Goal: Task Accomplishment & Management: Use online tool/utility

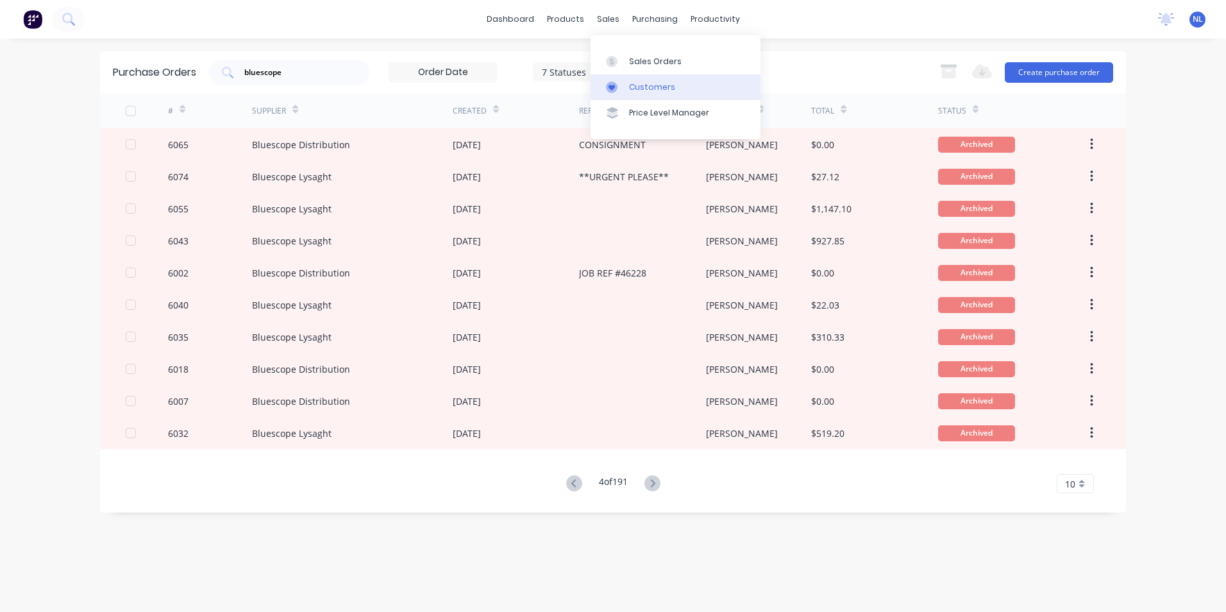
click at [640, 78] on link "Customers" at bounding box center [676, 87] width 170 height 26
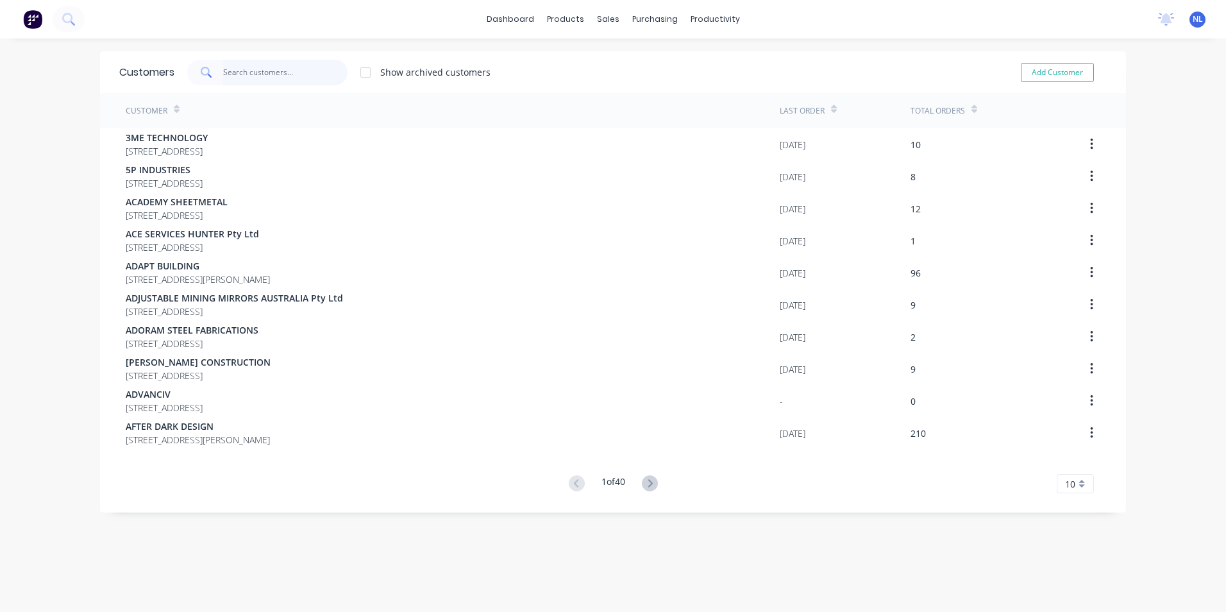
click at [287, 76] on input "text" at bounding box center [285, 73] width 125 height 26
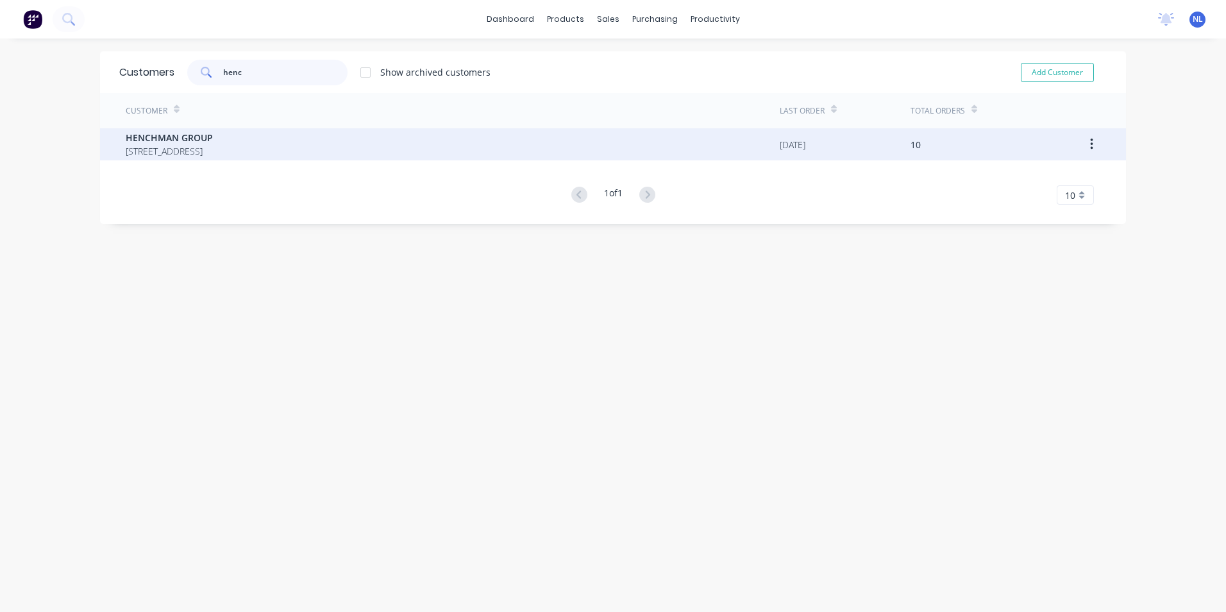
type input "henc"
click at [213, 140] on span "HENCHMAN GROUP" at bounding box center [169, 137] width 87 height 13
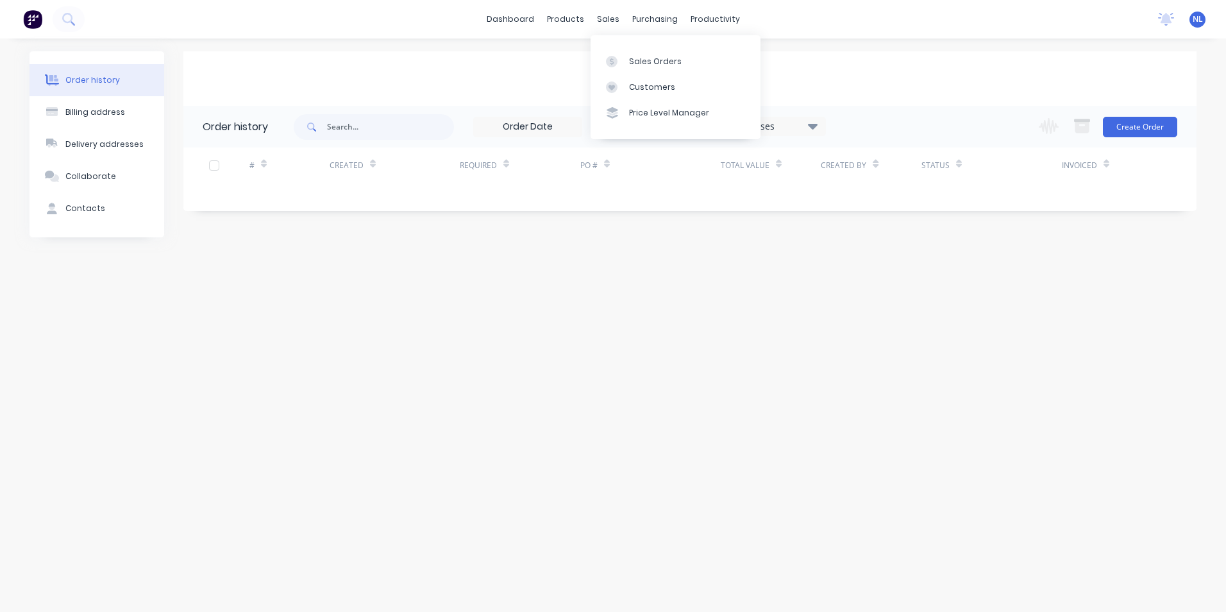
drag, startPoint x: 453, startPoint y: 84, endPoint x: 723, endPoint y: 135, distance: 274.7
click at [490, 87] on div "HENCHMAN GROUP" at bounding box center [689, 78] width 1013 height 55
click at [959, 89] on div "HENCHMAN GROUP" at bounding box center [689, 78] width 1013 height 55
click at [795, 136] on div "16 Statuses Invoice Status Invoiced Not Invoiced Partial Order Status All Archi…" at bounding box center [649, 127] width 353 height 21
click at [807, 137] on div "16 Statuses Invoice Status Invoiced Not Invoiced Partial Order Status All Archi…" at bounding box center [649, 127] width 353 height 21
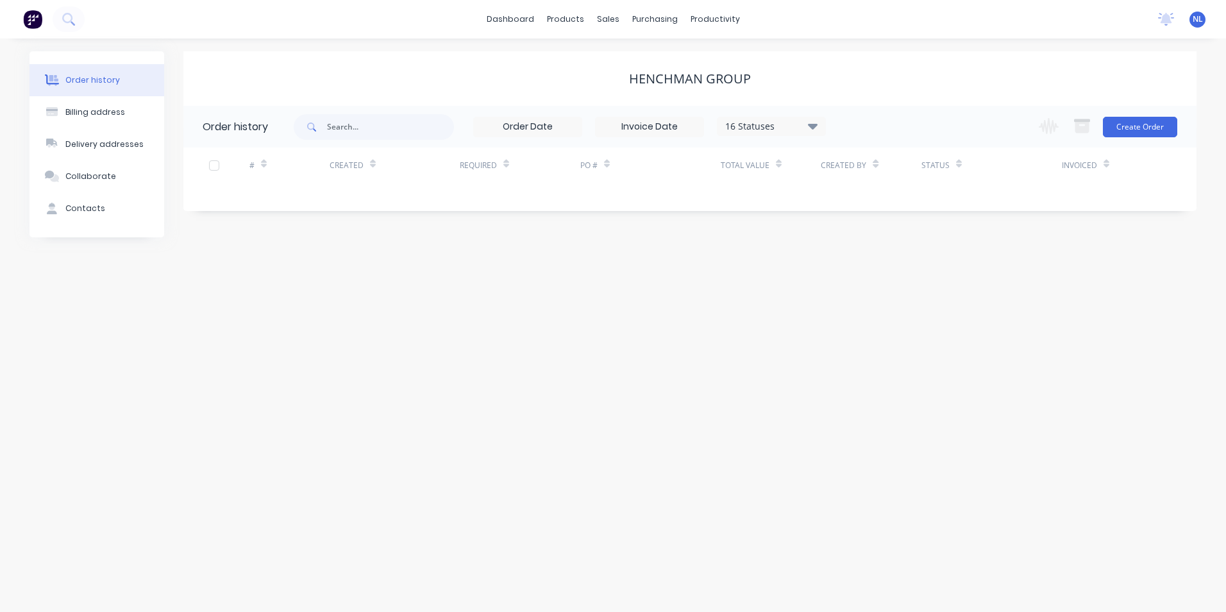
click at [809, 133] on icon at bounding box center [813, 125] width 10 height 15
drag, startPoint x: 781, startPoint y: 305, endPoint x: 1030, endPoint y: 211, distance: 265.9
click at [783, 305] on div "Archived" at bounding box center [798, 307] width 160 height 26
click at [845, 312] on div "Archived" at bounding box center [798, 307] width 160 height 26
click at [877, 300] on label at bounding box center [877, 300] width 0 height 0
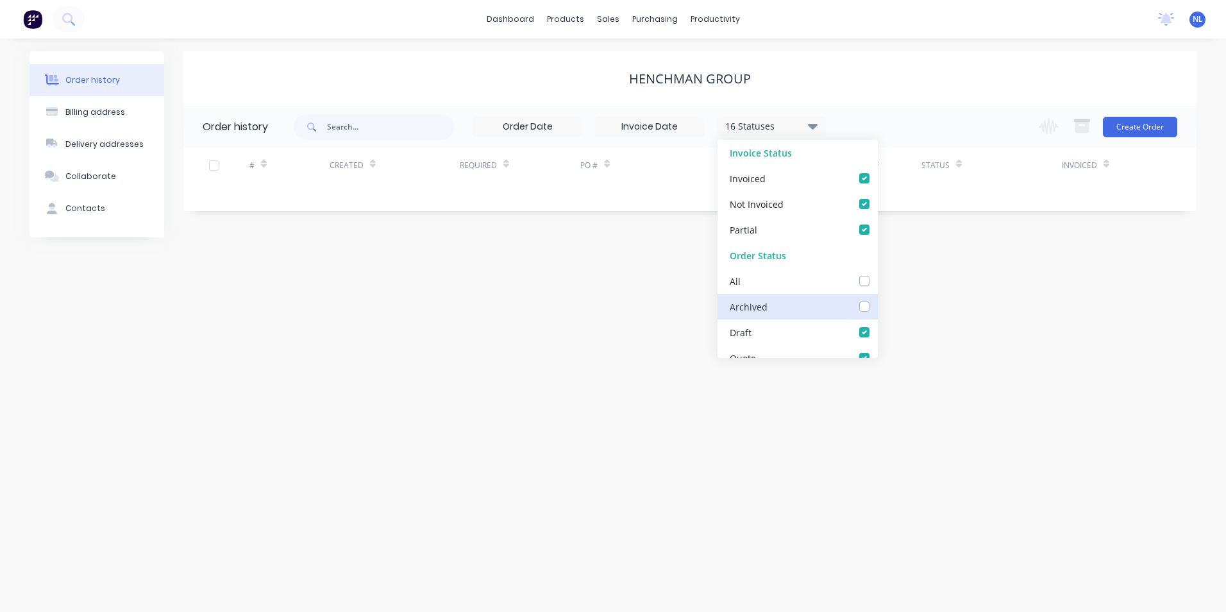
click at [877, 309] on input "checkbox" at bounding box center [882, 306] width 10 height 12
checkbox input "true"
click at [1048, 293] on div "Order history Billing address Delivery addresses Collaborate Contacts HENCHMAN …" at bounding box center [613, 324] width 1226 height 573
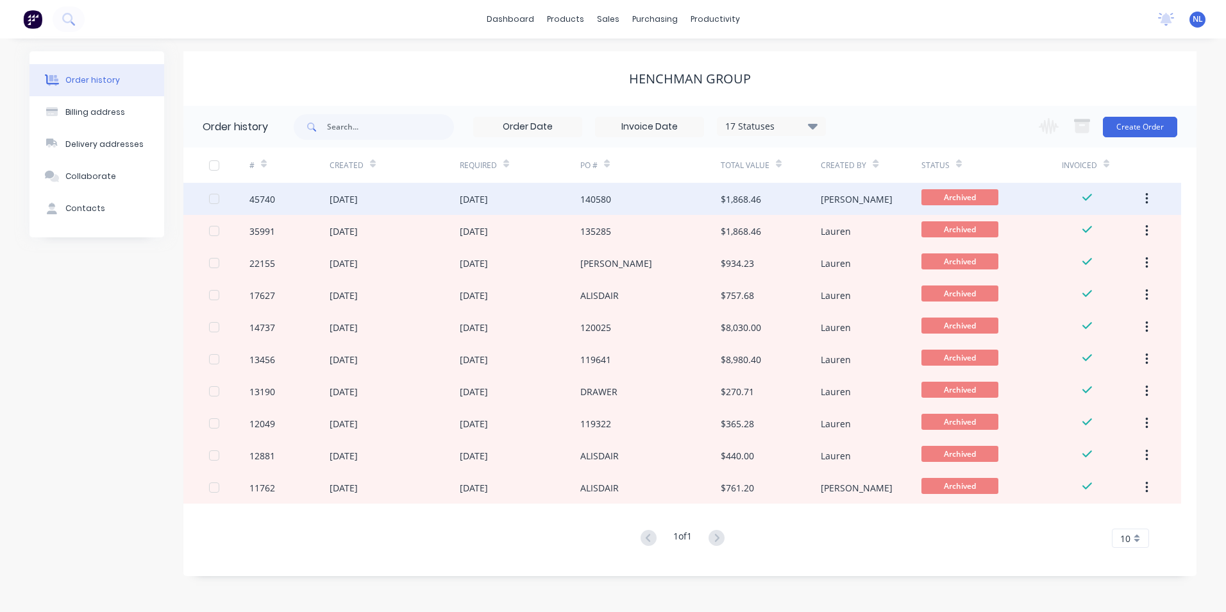
click at [672, 200] on div "140580" at bounding box center [650, 199] width 140 height 32
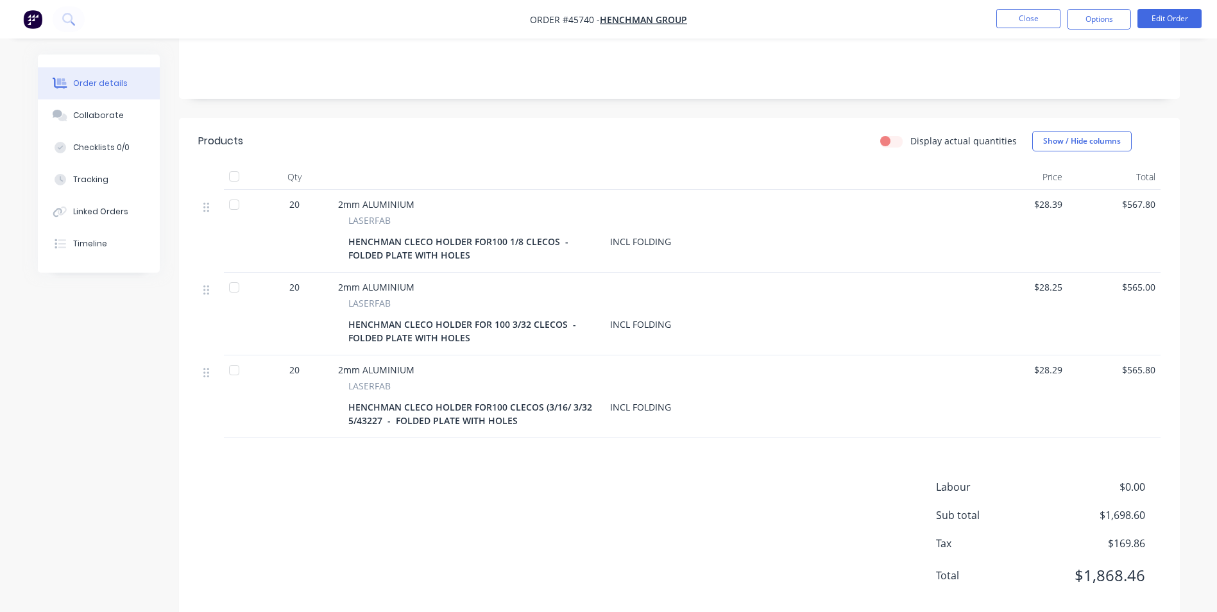
scroll to position [192, 0]
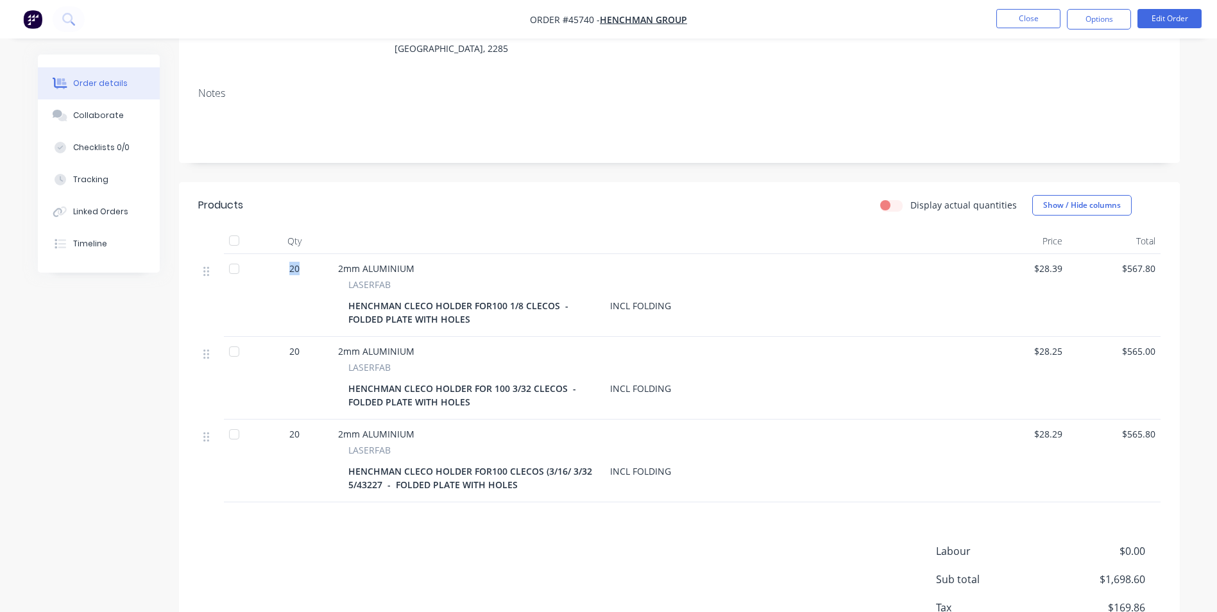
drag, startPoint x: 285, startPoint y: 246, endPoint x: 278, endPoint y: 248, distance: 6.5
click at [278, 262] on div "20" at bounding box center [294, 268] width 67 height 13
click at [463, 296] on div "HENCHMAN CLECO HOLDER FOR100 1/8 CLECOS - FOLDED PLATE WITH HOLES" at bounding box center [476, 312] width 257 height 32
drag, startPoint x: 480, startPoint y: 288, endPoint x: 498, endPoint y: 289, distance: 18.0
click at [498, 296] on div "HENCHMAN CLECO HOLDER FOR100 1/8 CLECOS - FOLDED PLATE WITH HOLES" at bounding box center [476, 312] width 257 height 32
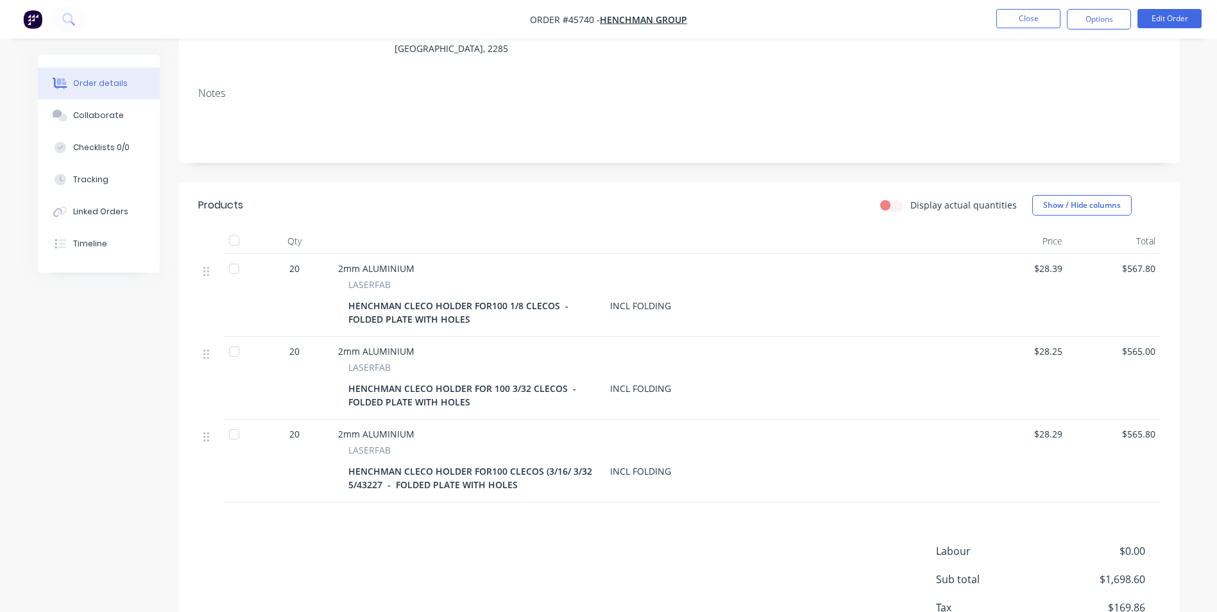
drag, startPoint x: 498, startPoint y: 289, endPoint x: 506, endPoint y: 287, distance: 7.9
click at [506, 296] on div "HENCHMAN CLECO HOLDER FOR100 1/8 CLECOS - FOLDED PLATE WITH HOLES" at bounding box center [476, 312] width 257 height 32
drag, startPoint x: 507, startPoint y: 288, endPoint x: 518, endPoint y: 287, distance: 11.6
click at [518, 296] on div "HENCHMAN CLECO HOLDER FOR100 1/8 CLECOS - FOLDED PLATE WITH HOLES" at bounding box center [476, 312] width 257 height 32
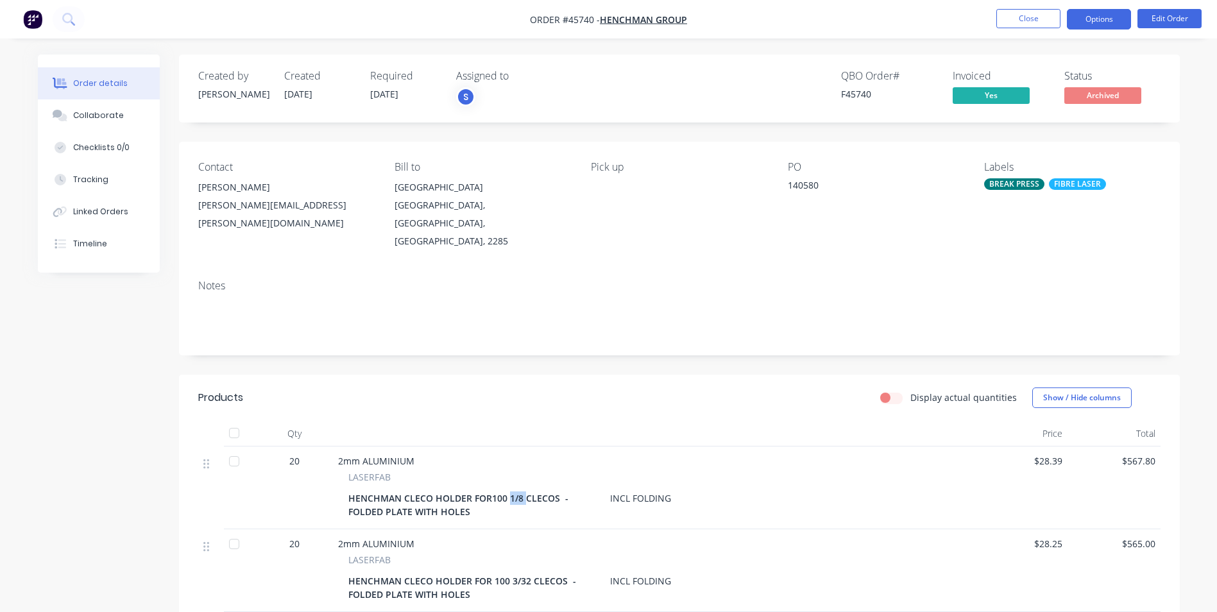
click at [1097, 15] on button "Options" at bounding box center [1099, 19] width 64 height 21
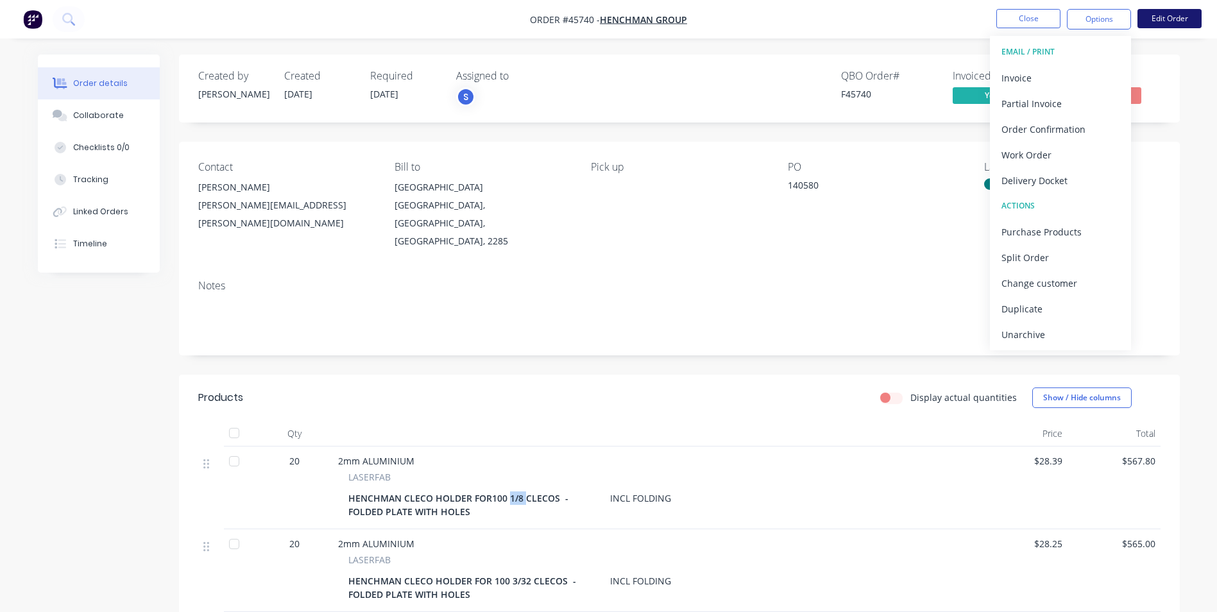
click at [1165, 20] on button "Edit Order" at bounding box center [1169, 18] width 64 height 19
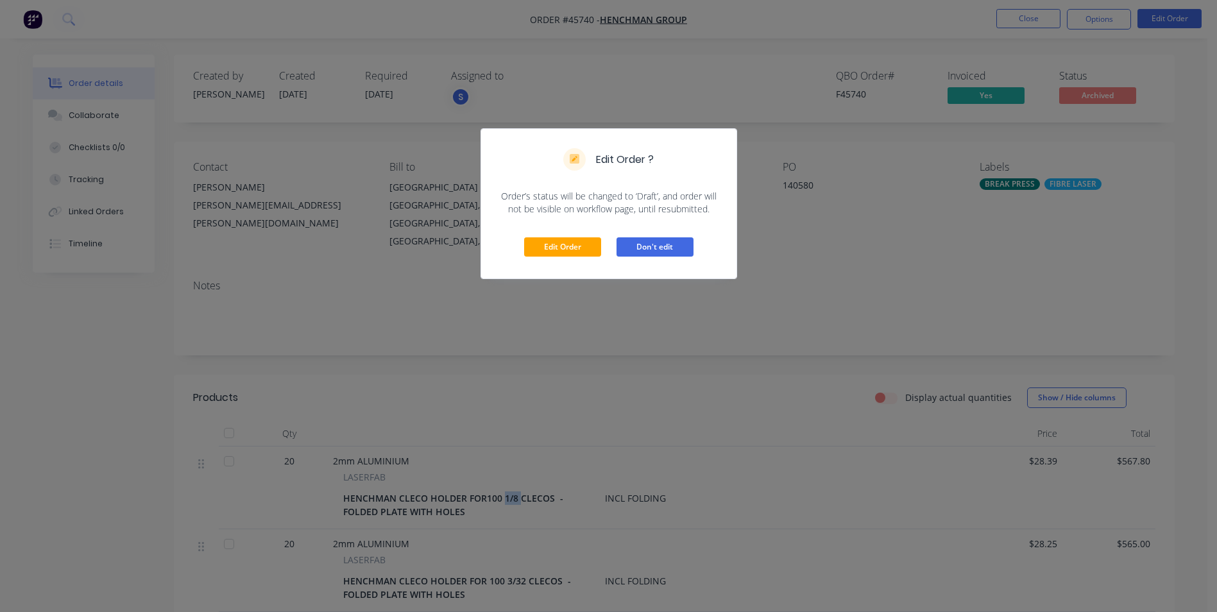
click at [666, 255] on button "Don't edit" at bounding box center [654, 246] width 77 height 19
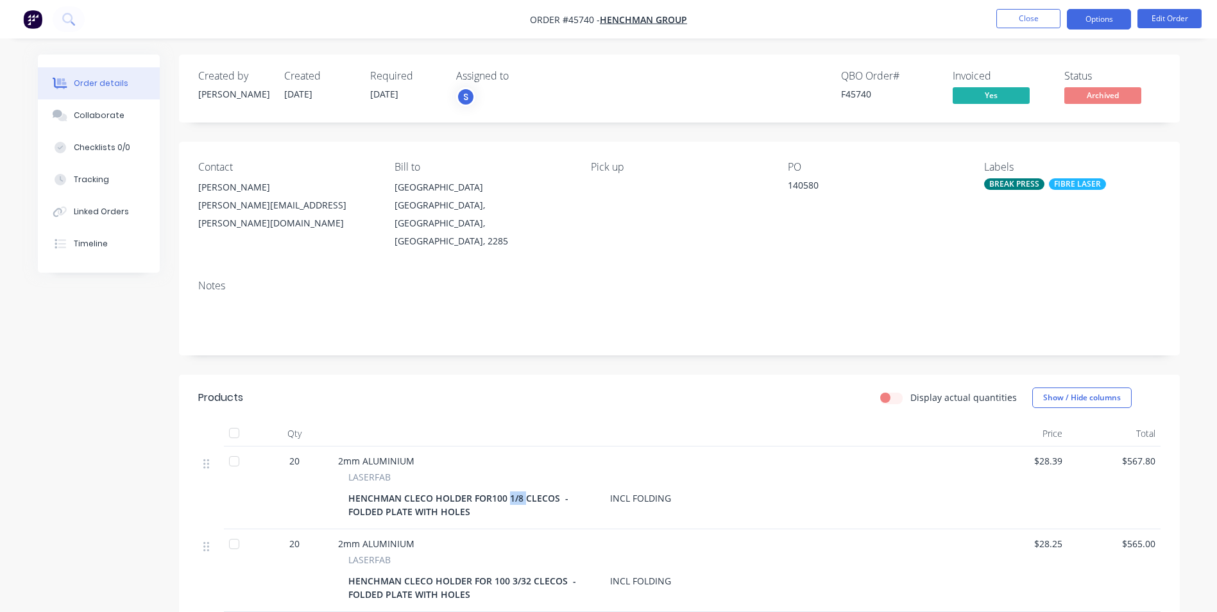
click at [1113, 28] on button "Options" at bounding box center [1099, 19] width 64 height 21
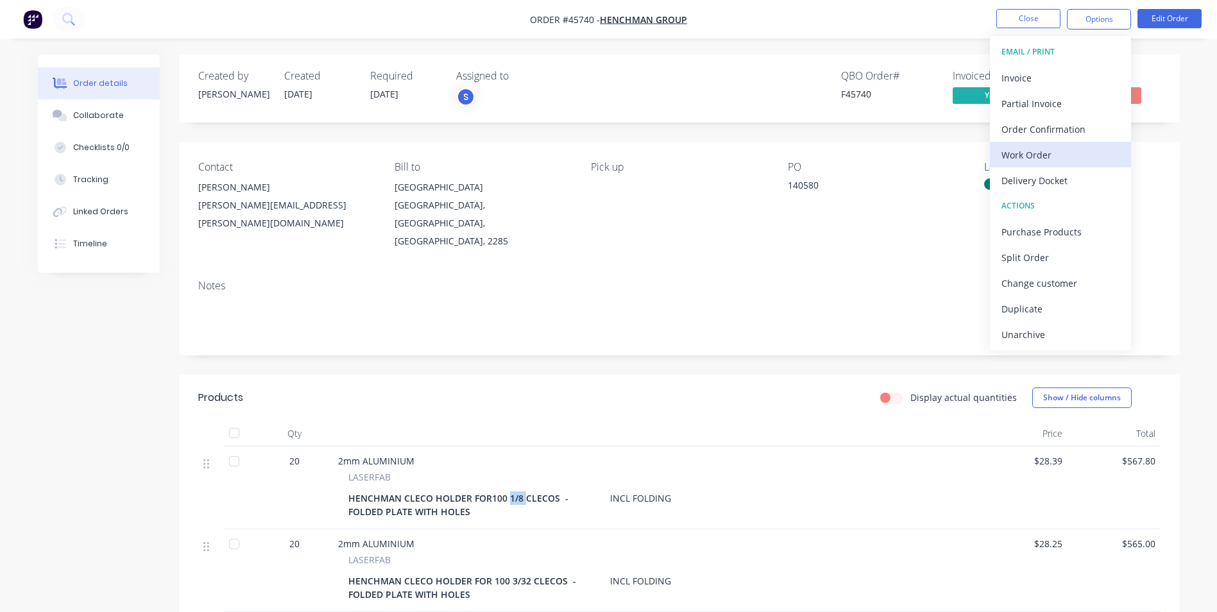
click at [1079, 164] on div "Work Order" at bounding box center [1060, 155] width 118 height 19
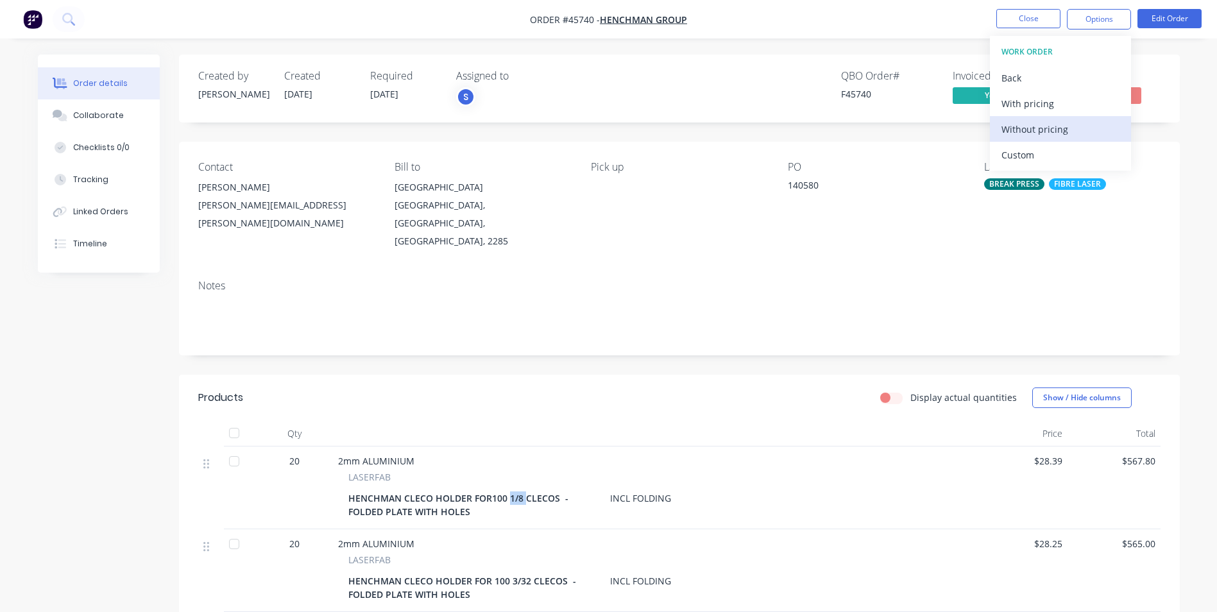
click at [1062, 128] on div "Without pricing" at bounding box center [1060, 129] width 118 height 19
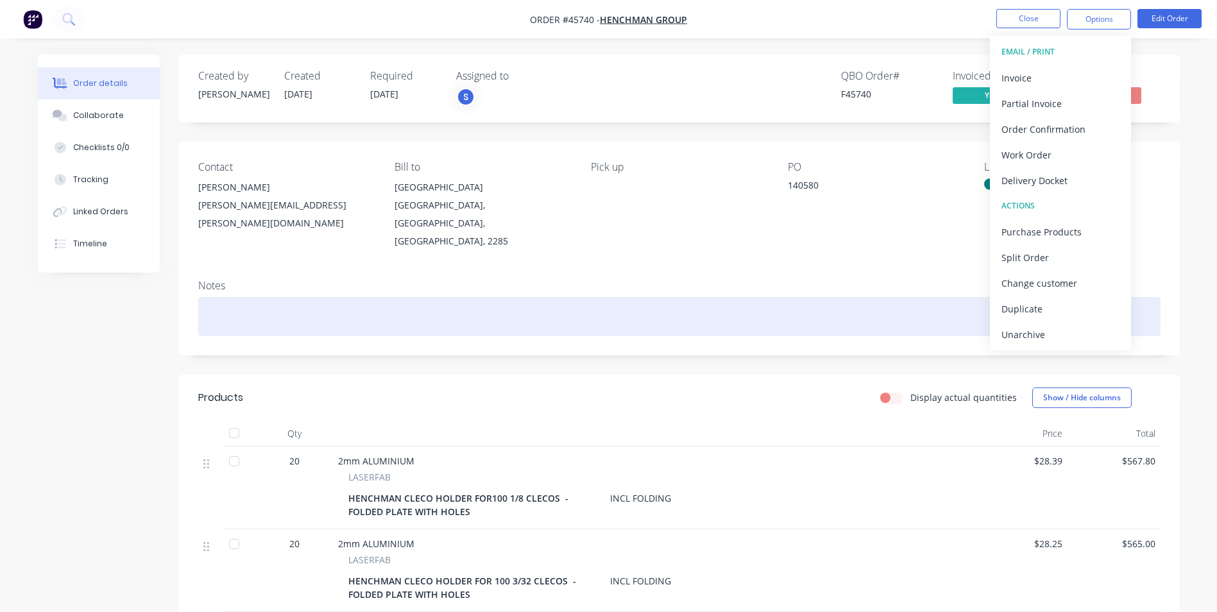
click at [837, 297] on div at bounding box center [679, 316] width 962 height 39
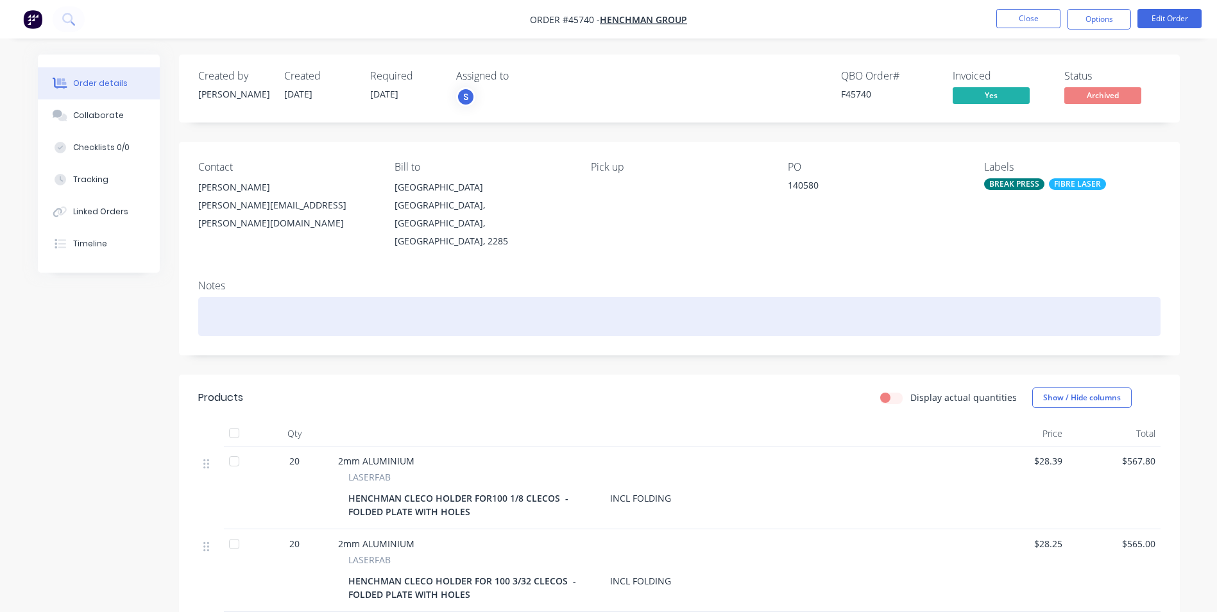
scroll to position [128, 0]
